Goal: Transaction & Acquisition: Book appointment/travel/reservation

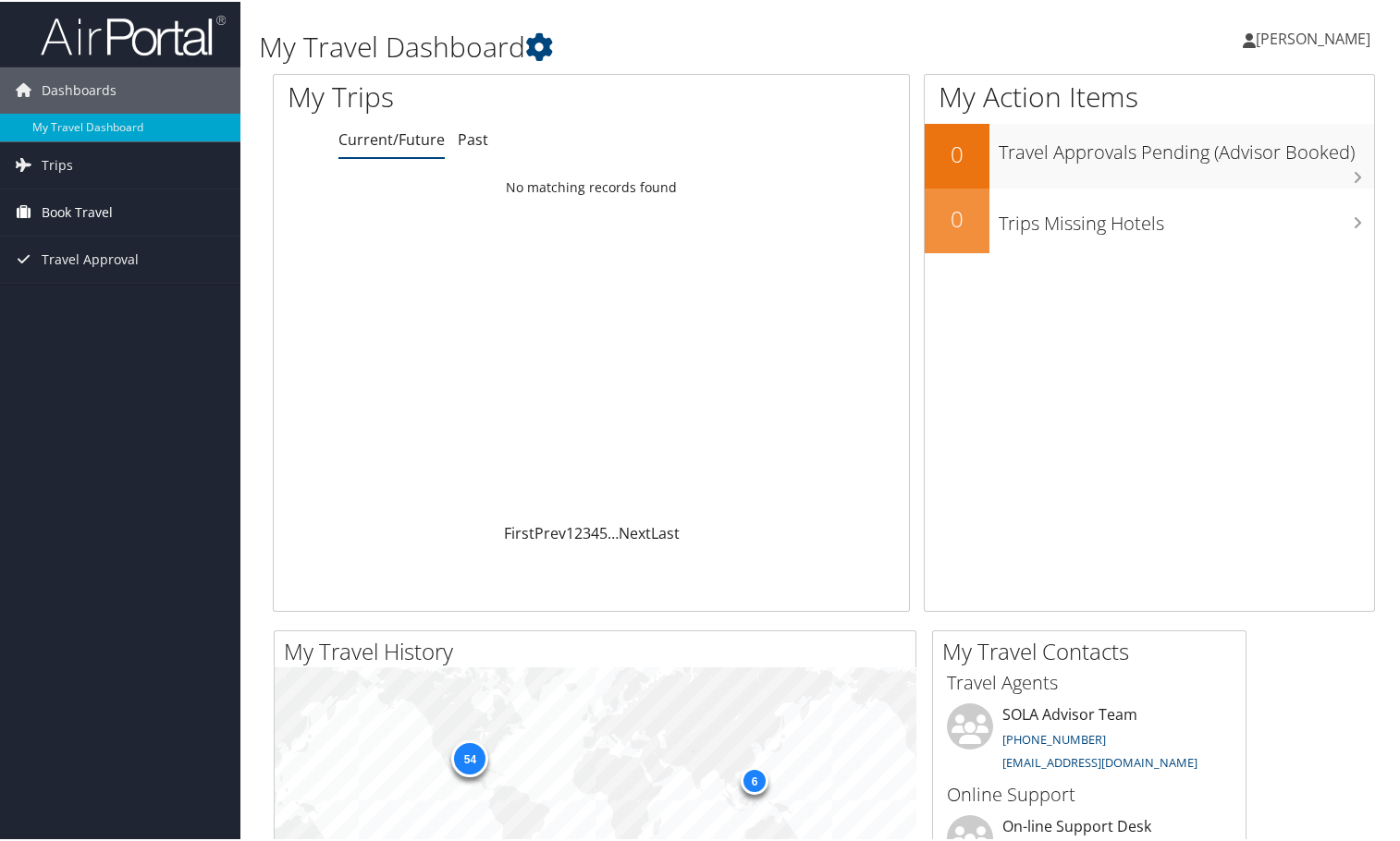
click at [87, 204] on span "Book Travel" at bounding box center [77, 211] width 71 height 46
click at [97, 274] on link "Book/Manage Online Trips" at bounding box center [120, 276] width 241 height 28
click at [79, 275] on link "Book/Manage Online Trips" at bounding box center [120, 276] width 241 height 28
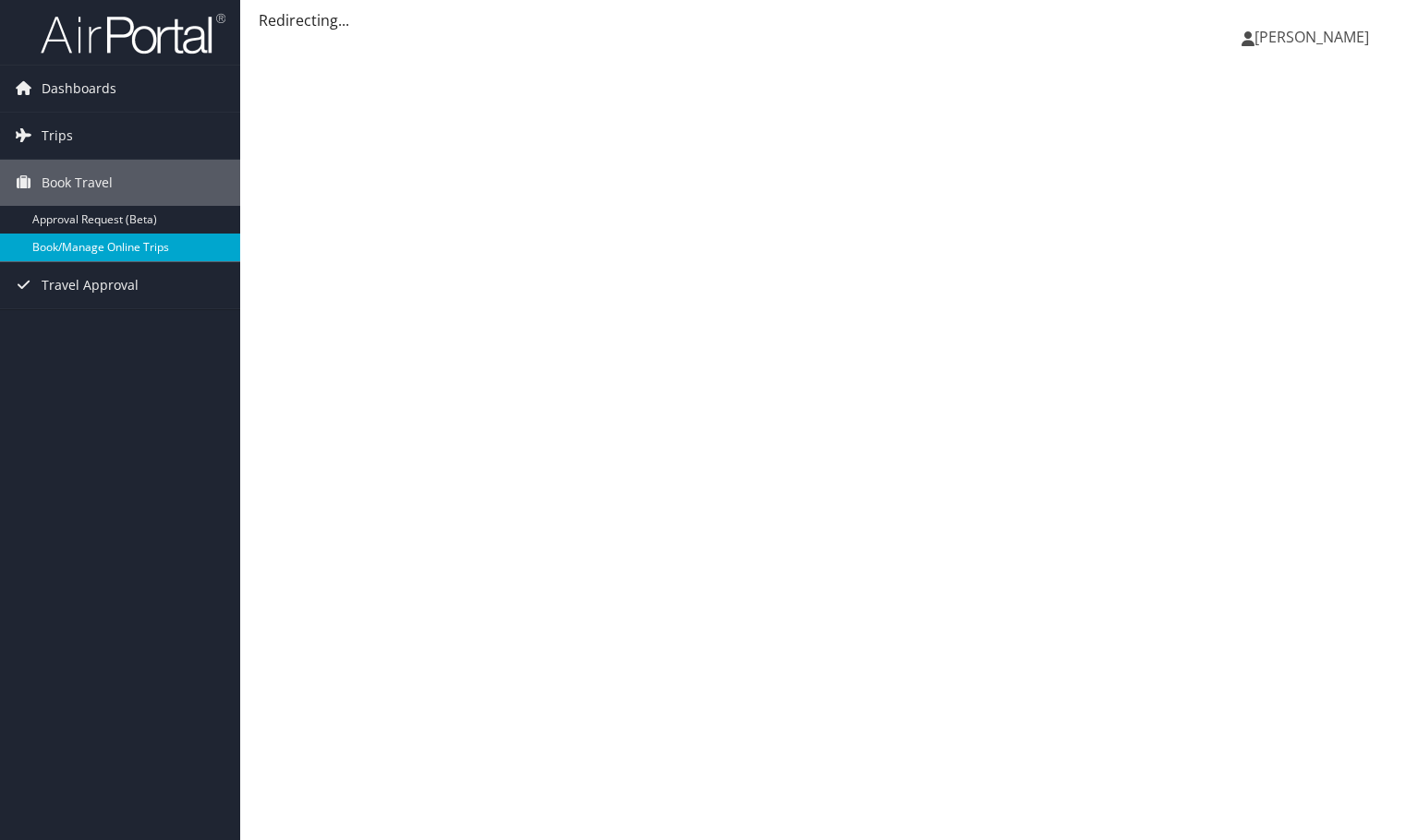
click at [140, 250] on link "Book/Manage Online Trips" at bounding box center [120, 248] width 241 height 28
